Goal: Task Accomplishment & Management: Manage account settings

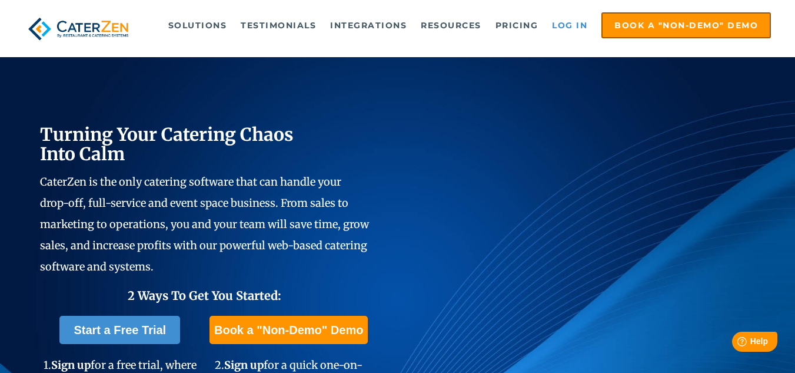
click at [561, 25] on link "Log in" at bounding box center [569, 26] width 47 height 24
click at [553, 16] on link "Log in" at bounding box center [569, 26] width 47 height 24
click at [580, 20] on link "Log in" at bounding box center [569, 26] width 47 height 24
click at [555, 24] on link "Log in" at bounding box center [569, 26] width 47 height 24
click at [552, 19] on link "Log in" at bounding box center [569, 26] width 47 height 24
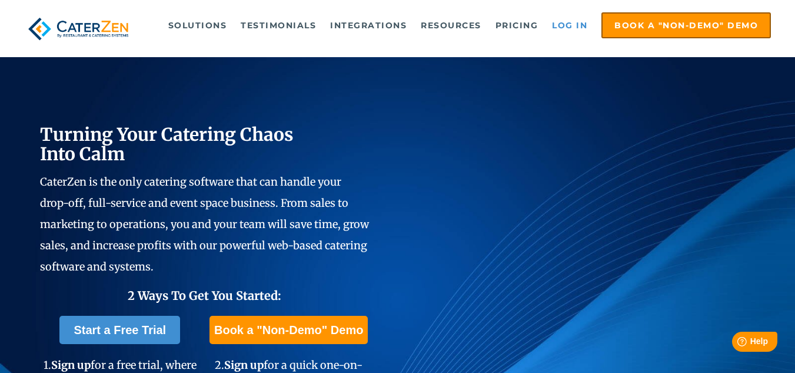
click at [569, 32] on link "Log in" at bounding box center [569, 26] width 47 height 24
